Goal: Go to known website: Access a specific website the user already knows

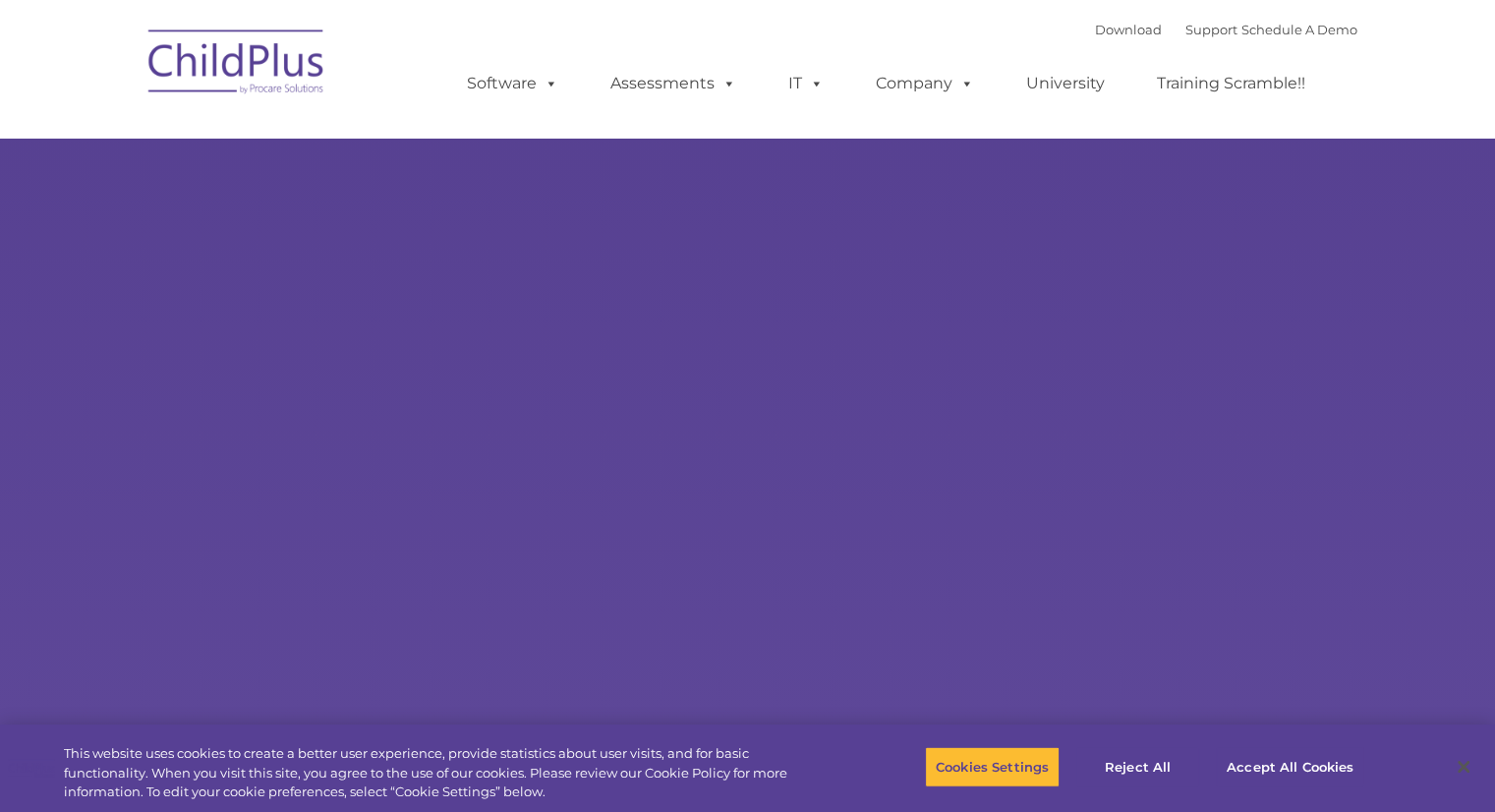
select select "MEDIUM"
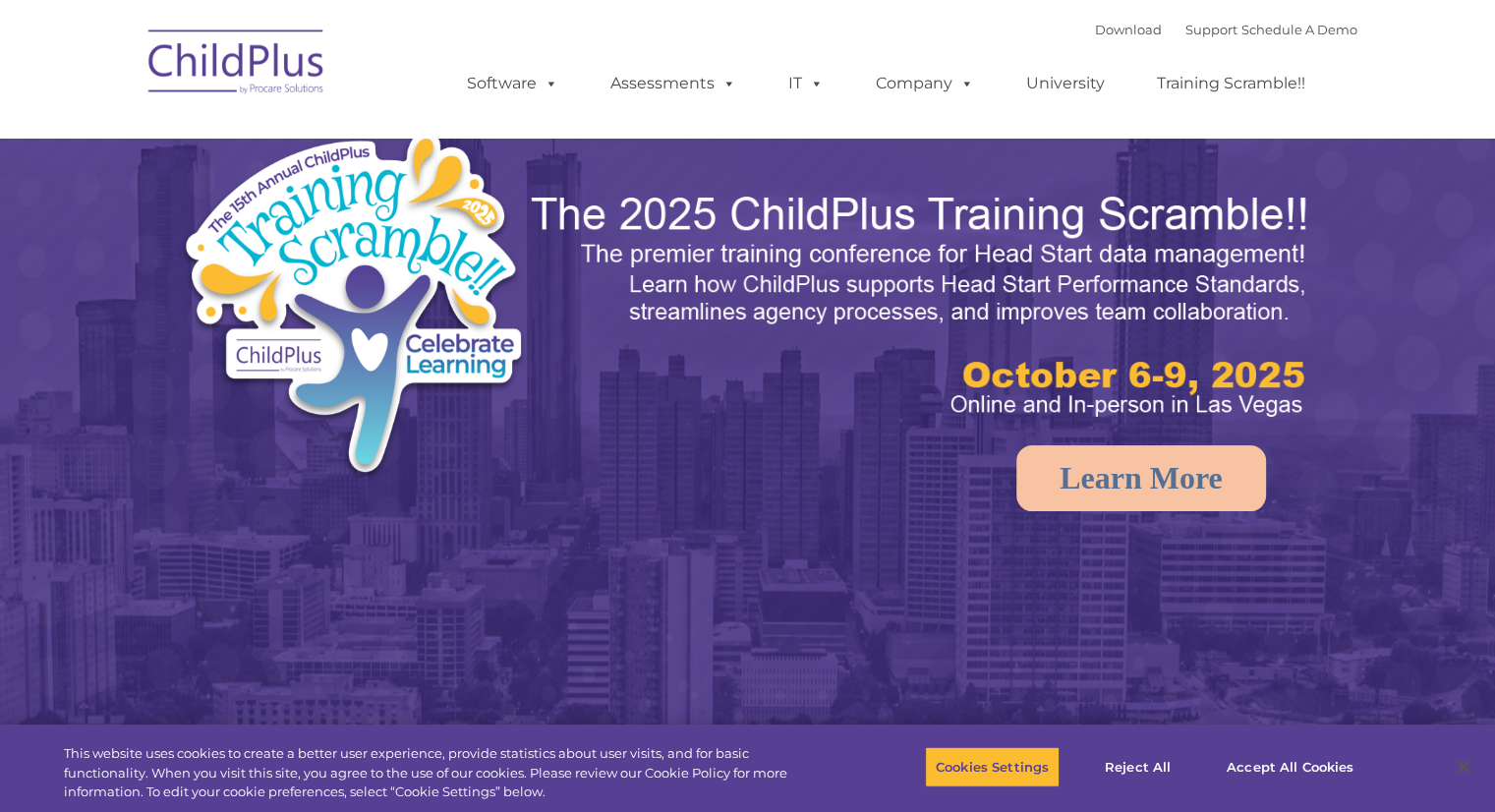
select select "MEDIUM"
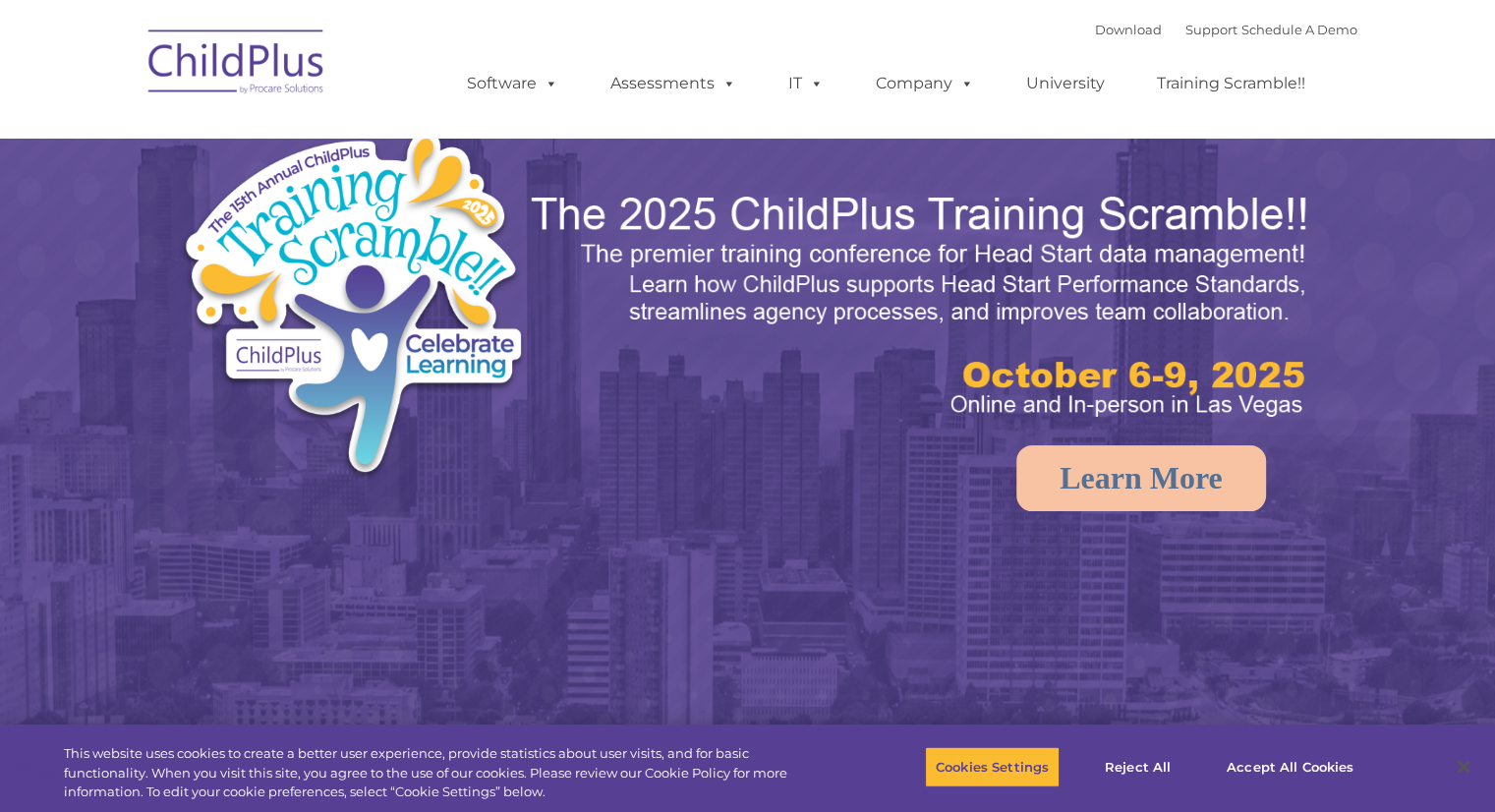
select select "MEDIUM"
